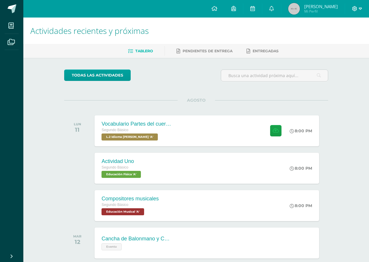
click at [353, 8] on icon at bounding box center [355, 8] width 5 height 5
click at [345, 39] on span "Cerrar sesión" at bounding box center [342, 40] width 26 height 6
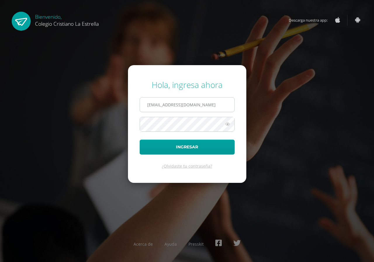
drag, startPoint x: 198, startPoint y: 101, endPoint x: 215, endPoint y: 108, distance: 19.2
click at [198, 101] on input "2021232@laestrella.edu.gt" at bounding box center [187, 105] width 94 height 14
click at [222, 111] on input "2021232@laestrella.edu.gt" at bounding box center [187, 105] width 94 height 14
type input "2021139@laestrella.edu.gt"
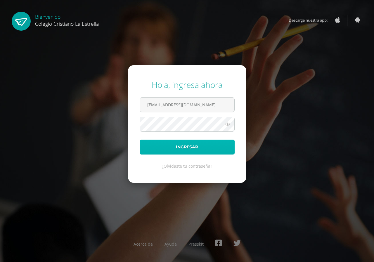
click at [189, 149] on button "Ingresar" at bounding box center [187, 147] width 95 height 15
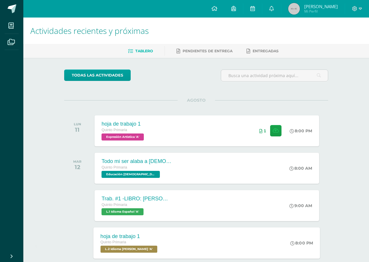
click at [263, 246] on div "hoja de trabajo 1 Quinto Primaria L.2 Idioma [PERSON_NAME] 'A' 8:00 PM hoja de …" at bounding box center [207, 242] width 227 height 31
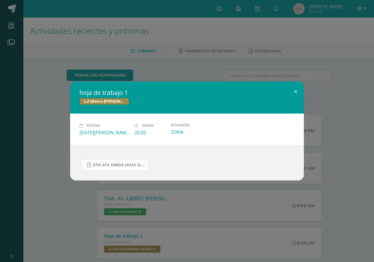
click at [114, 163] on span "5to 4ta unida hoja de trabajo kaqchikel.pdf" at bounding box center [119, 165] width 53 height 5
drag, startPoint x: 297, startPoint y: 93, endPoint x: 286, endPoint y: 125, distance: 34.3
click at [296, 94] on button at bounding box center [295, 91] width 17 height 20
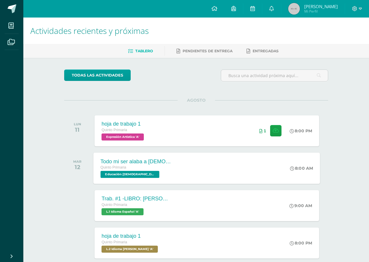
click at [200, 169] on div "Todo mi ser alaba a Dios Quinto Primaria Educación Cristiana 'A' 8:00 AM Todo m…" at bounding box center [207, 167] width 227 height 31
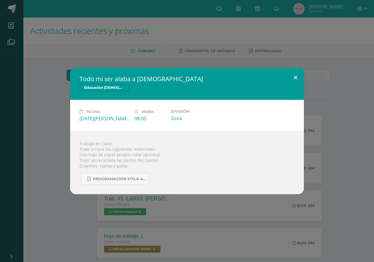
click at [296, 78] on button at bounding box center [295, 78] width 17 height 20
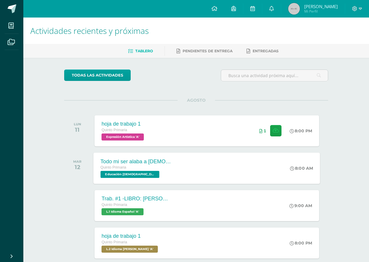
click at [183, 175] on div "Todo mi ser alaba a Dios Quinto Primaria Educación Cristiana 'A' 8:00 AM Todo m…" at bounding box center [207, 167] width 227 height 31
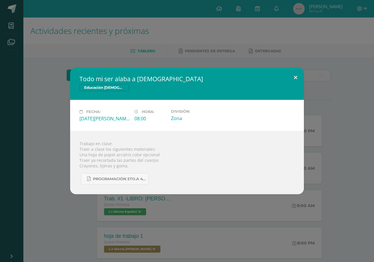
click at [290, 79] on button at bounding box center [295, 78] width 17 height 20
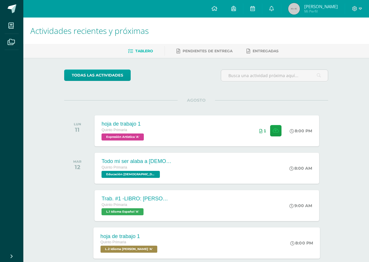
click at [126, 252] on span "L.2 Idioma [PERSON_NAME] 'A'" at bounding box center [129, 249] width 57 height 7
